Goal: Find specific page/section: Find specific page/section

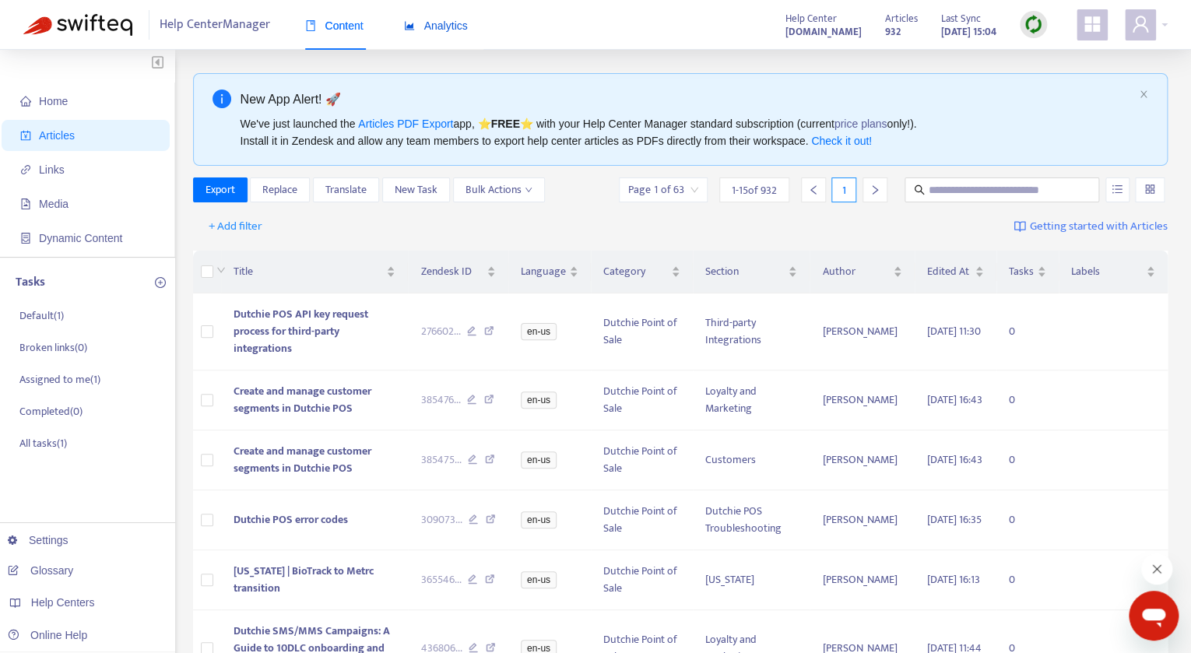
click at [430, 33] on div "Analytics" at bounding box center [436, 25] width 64 height 17
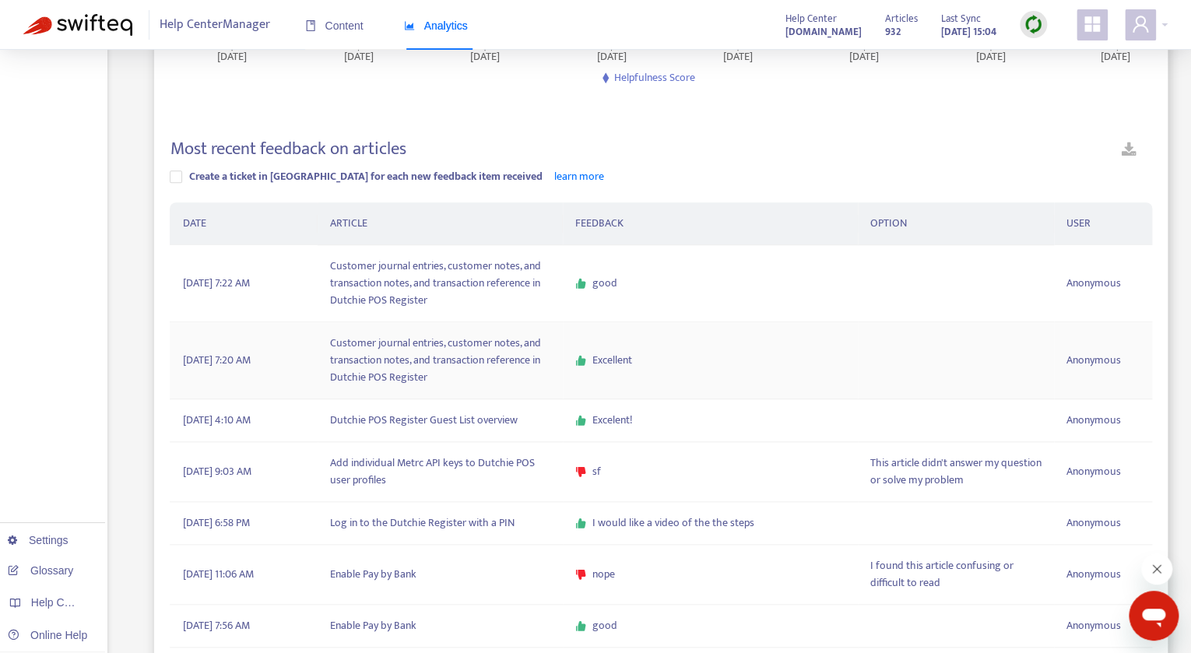
scroll to position [384, 0]
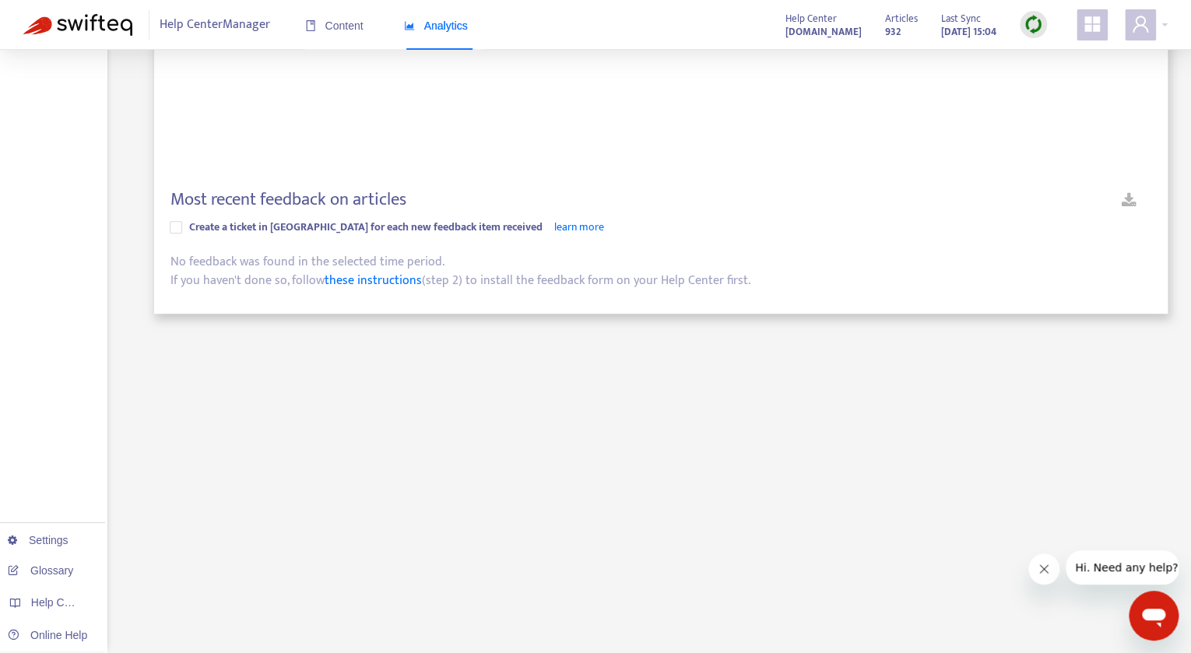
scroll to position [353, 0]
